Goal: Transaction & Acquisition: Purchase product/service

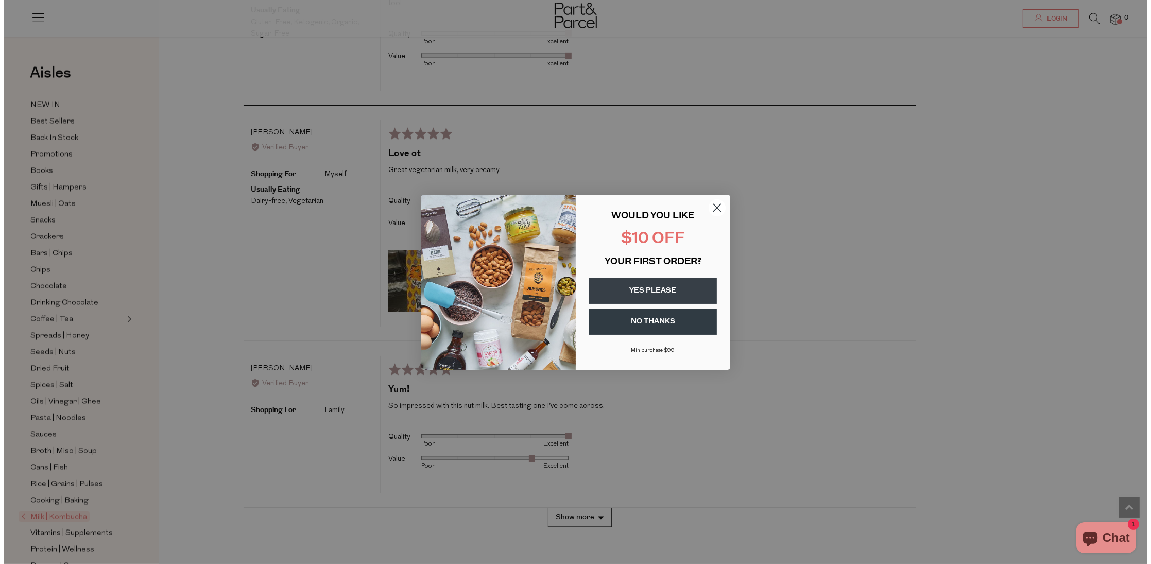
scroll to position [2528, 0]
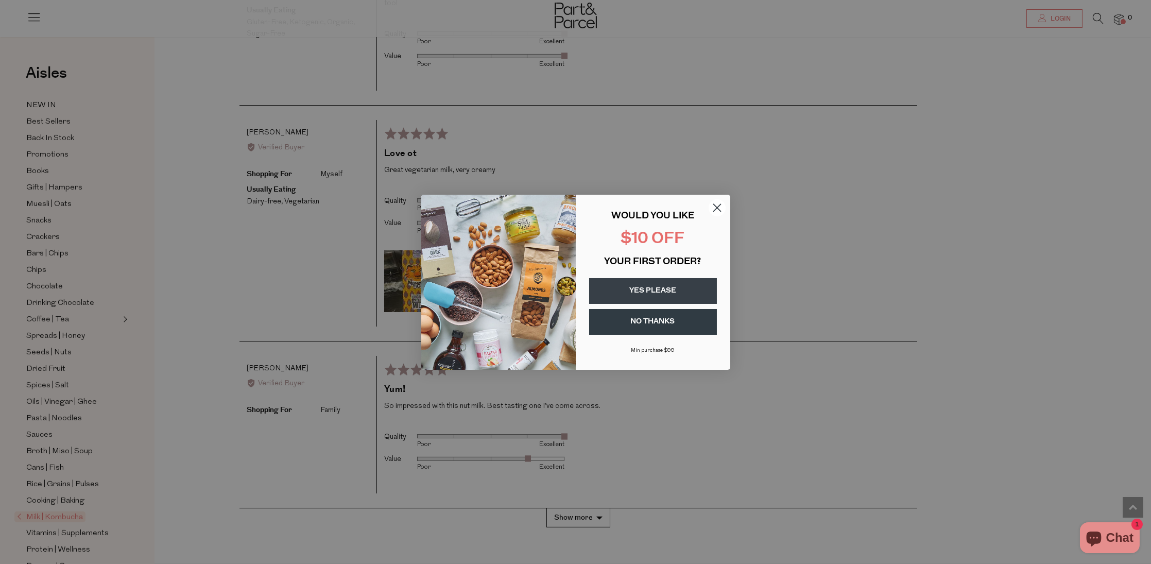
click at [719, 208] on circle "Close dialog" at bounding box center [716, 207] width 17 height 17
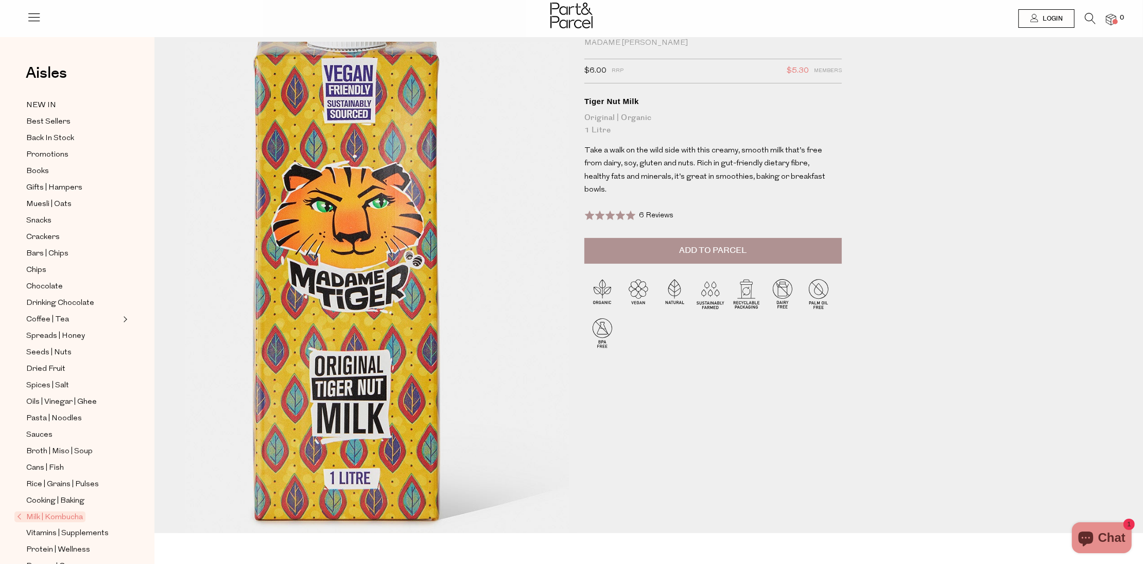
scroll to position [0, 0]
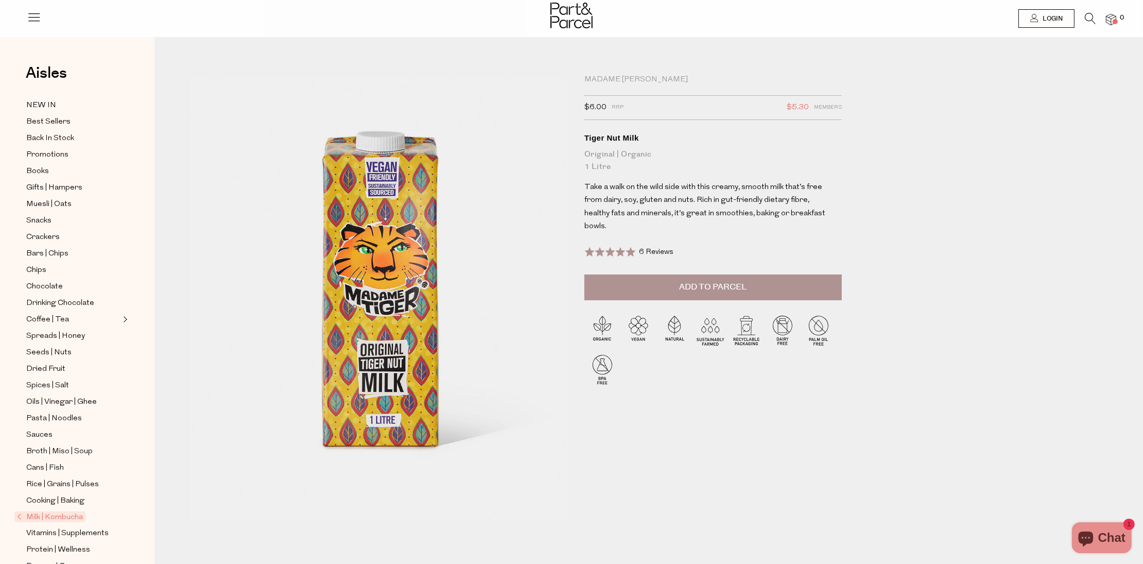
click at [686, 285] on span "Add to Parcel" at bounding box center [713, 287] width 67 height 12
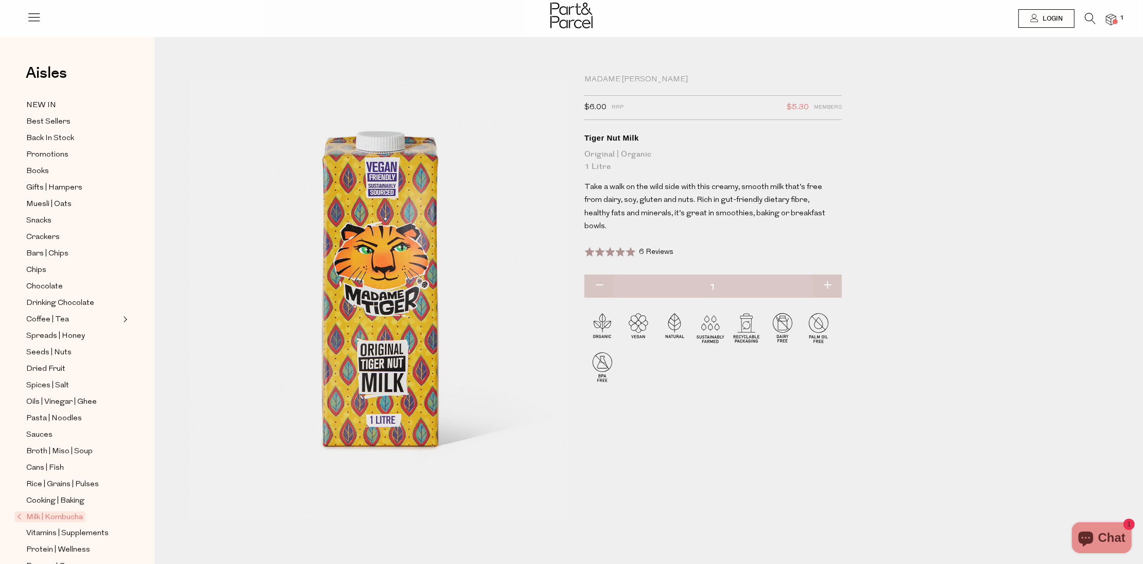
click at [826, 285] on button "button" at bounding box center [827, 286] width 29 height 23
type input "2"
click at [826, 285] on button "button" at bounding box center [827, 286] width 29 height 23
click at [829, 285] on button "button" at bounding box center [827, 286] width 29 height 23
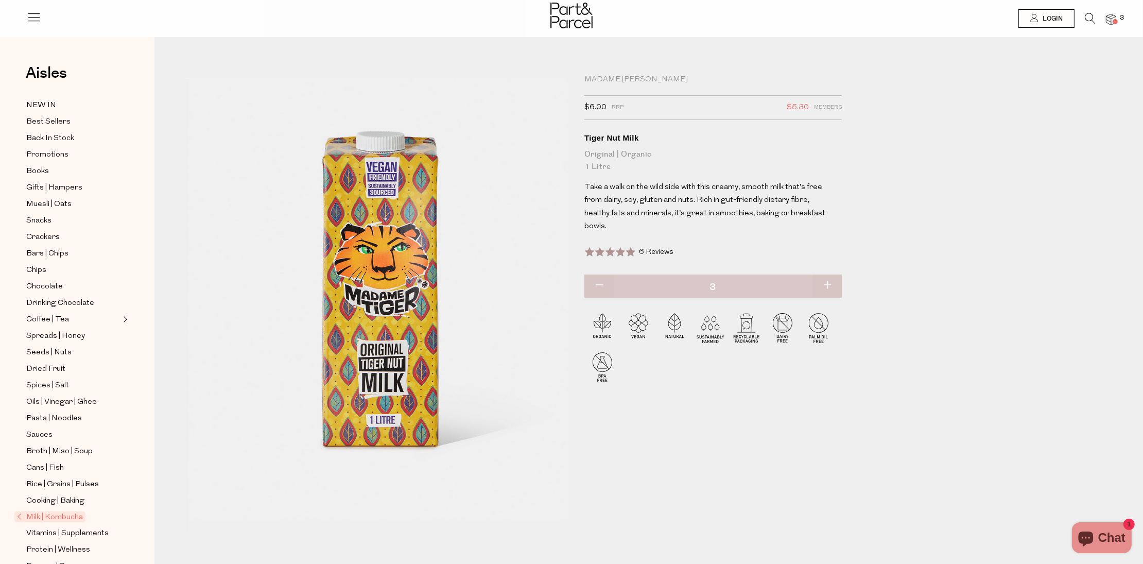
type input "4"
click at [831, 286] on button "button" at bounding box center [827, 286] width 29 height 23
type input "5"
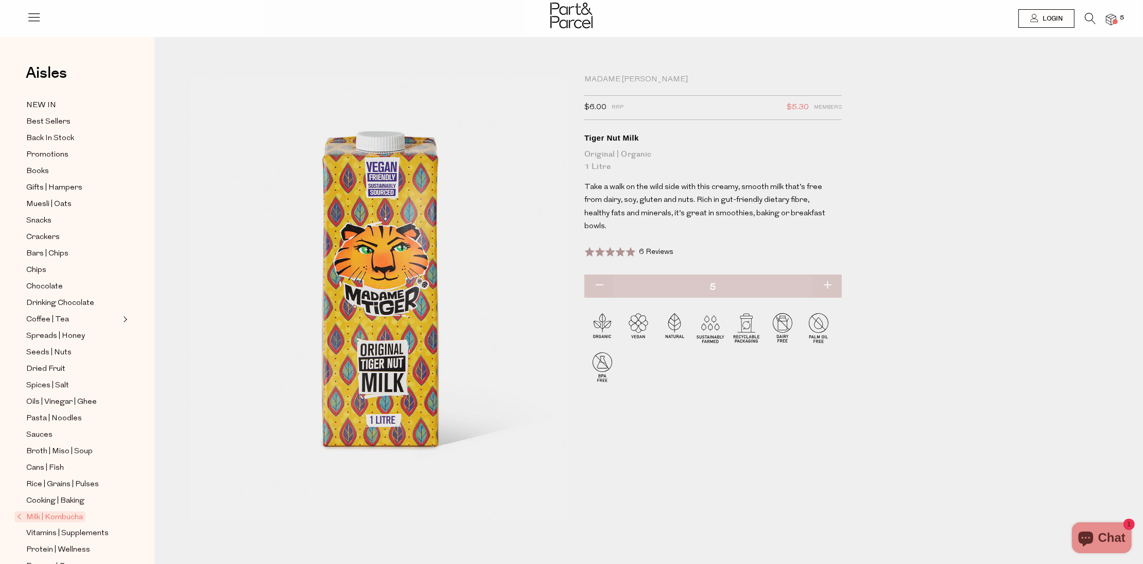
click at [827, 286] on button "button" at bounding box center [827, 286] width 29 height 23
type input "6"
click at [1115, 19] on span at bounding box center [1115, 21] width 5 height 5
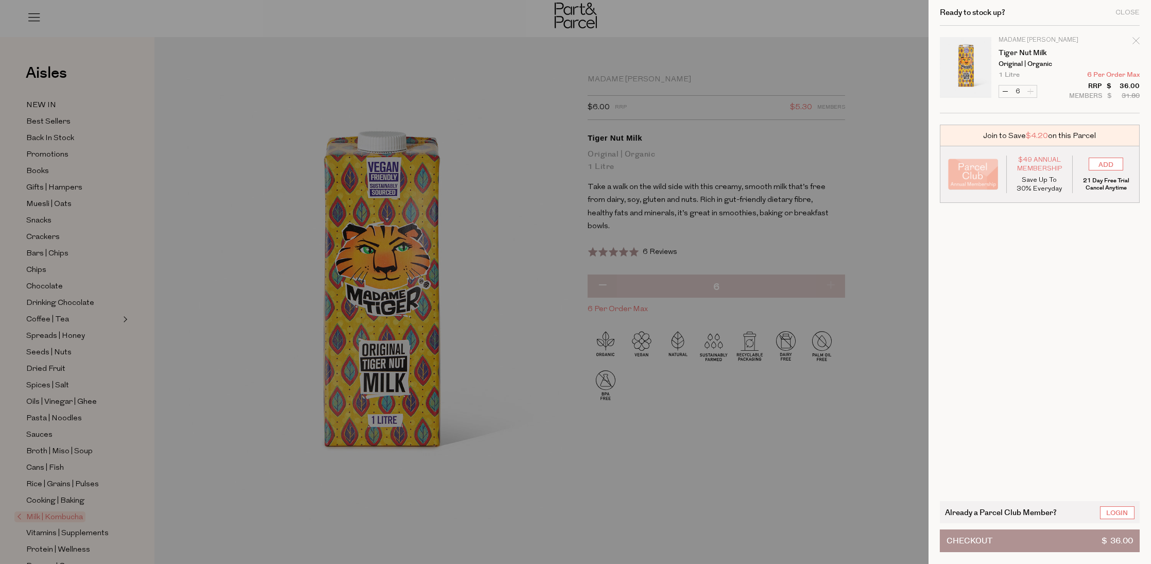
click at [996, 543] on button "Checkout $ 36.00" at bounding box center [1040, 540] width 200 height 23
